Goal: Task Accomplishment & Management: Use online tool/utility

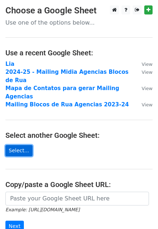
click at [16, 145] on link "Select..." at bounding box center [18, 150] width 27 height 11
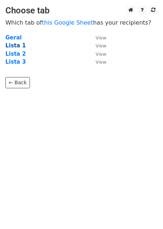
click at [12, 42] on strong "Lista 1" at bounding box center [15, 45] width 21 height 7
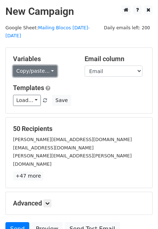
click at [42, 65] on link "Copy/paste..." at bounding box center [35, 70] width 44 height 11
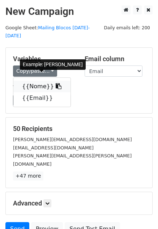
click at [38, 81] on link "{{Nome}}" at bounding box center [41, 87] width 57 height 12
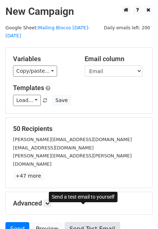
click at [92, 222] on link "Send Test Email" at bounding box center [92, 229] width 55 height 14
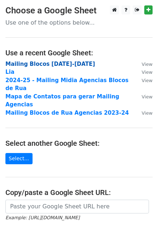
click at [50, 61] on strong "Mailing Blocos 2025-2026" at bounding box center [50, 64] width 90 height 7
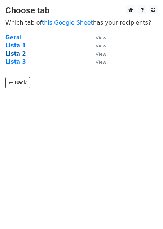
click at [13, 53] on strong "Lista 2" at bounding box center [15, 54] width 21 height 7
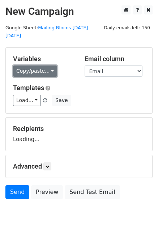
click at [22, 65] on link "Copy/paste..." at bounding box center [35, 70] width 44 height 11
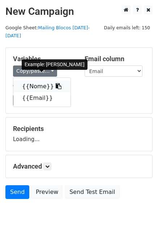
click at [33, 81] on link "{{Nome}}" at bounding box center [41, 87] width 57 height 12
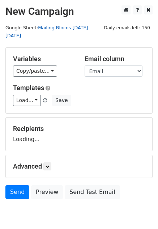
click at [68, 27] on link "Mailing Blocos 2025-2026" at bounding box center [47, 32] width 84 height 14
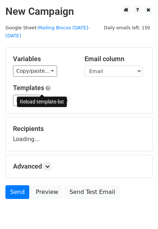
click at [43, 98] on span at bounding box center [45, 100] width 4 height 5
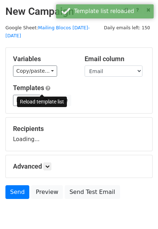
click at [43, 98] on span at bounding box center [45, 100] width 4 height 5
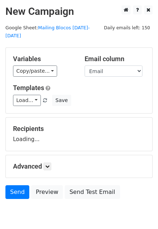
click at [30, 132] on div "Recipients Loading..." at bounding box center [79, 134] width 132 height 19
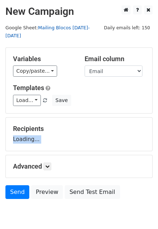
click at [72, 25] on link "Mailing Blocos [DATE]-[DATE]" at bounding box center [47, 32] width 84 height 14
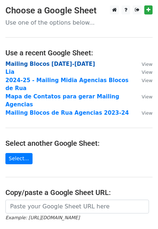
click at [44, 64] on strong "Mailing Blocos [DATE]-[DATE]" at bounding box center [50, 64] width 90 height 7
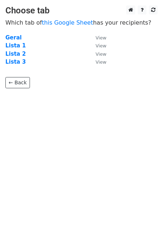
click at [16, 50] on td "Lista 2" at bounding box center [46, 54] width 83 height 8
click at [17, 55] on strong "Lista 2" at bounding box center [15, 54] width 21 height 7
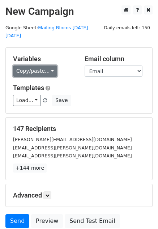
click at [36, 65] on link "Copy/paste..." at bounding box center [35, 70] width 44 height 11
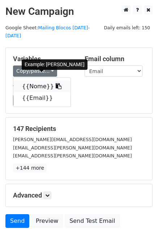
click at [23, 81] on link "{{Nome}}" at bounding box center [41, 87] width 57 height 12
